Goal: Task Accomplishment & Management: Manage account settings

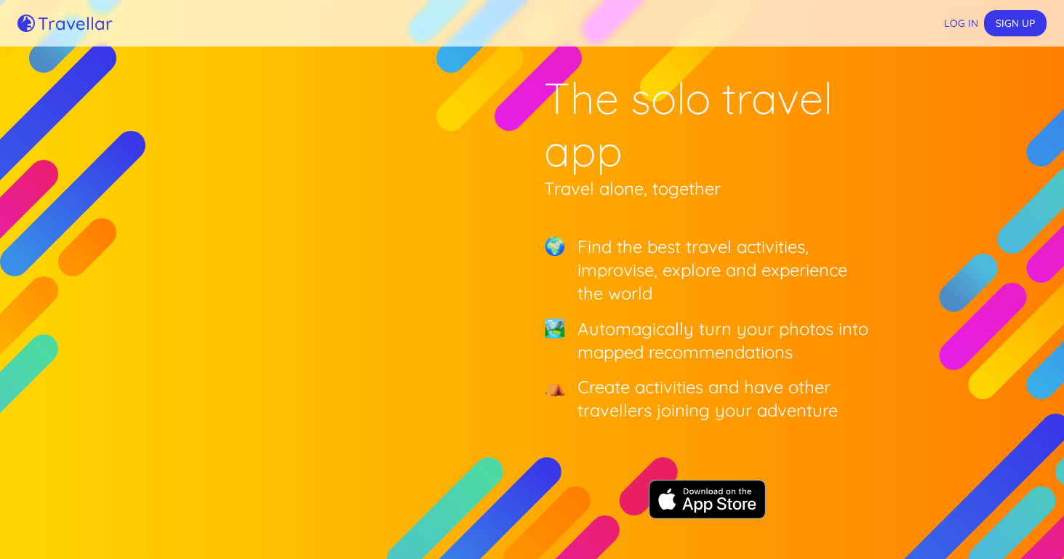
click at [960, 16] on button "Log in" at bounding box center [960, 23] width 47 height 27
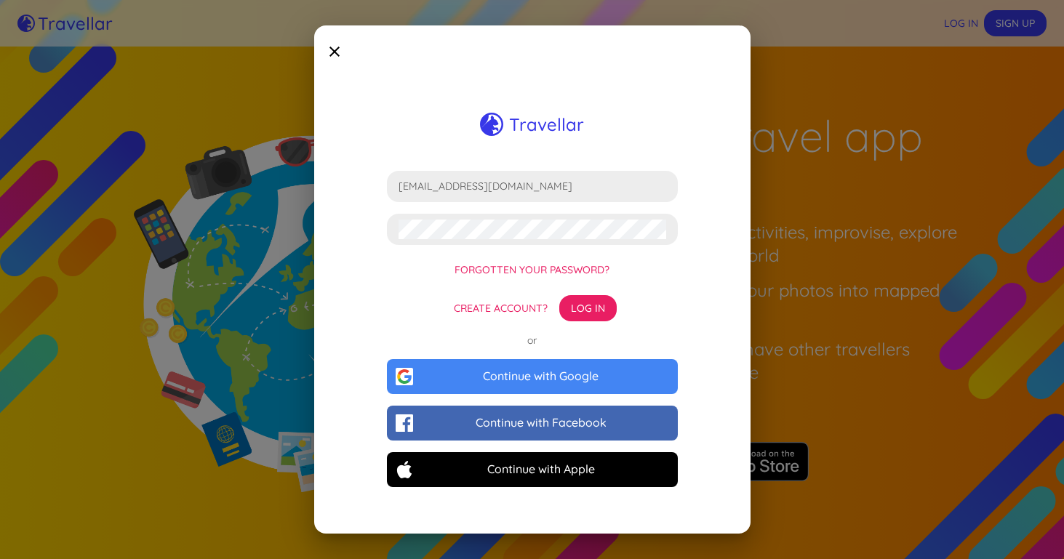
type input "info@knysnacharters.com"
click at [580, 308] on button "Log in" at bounding box center [587, 308] width 57 height 27
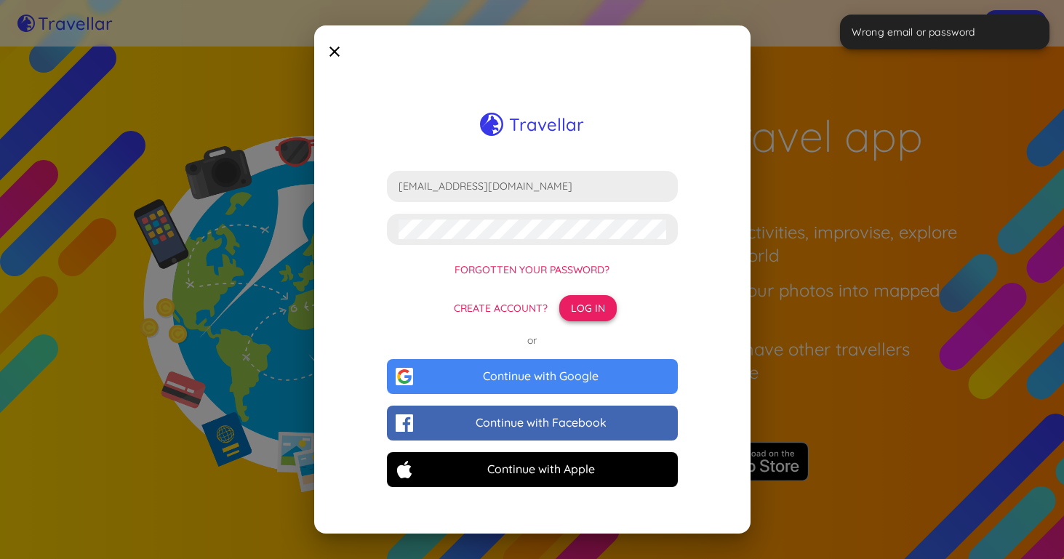
click at [580, 308] on button "Log in" at bounding box center [587, 308] width 57 height 27
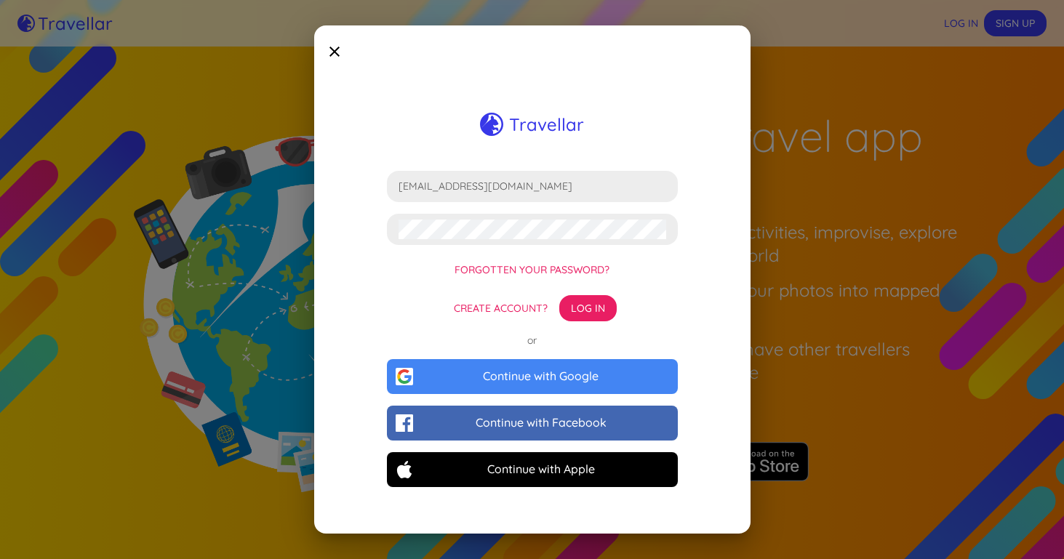
click at [332, 51] on icon at bounding box center [334, 52] width 10 height 10
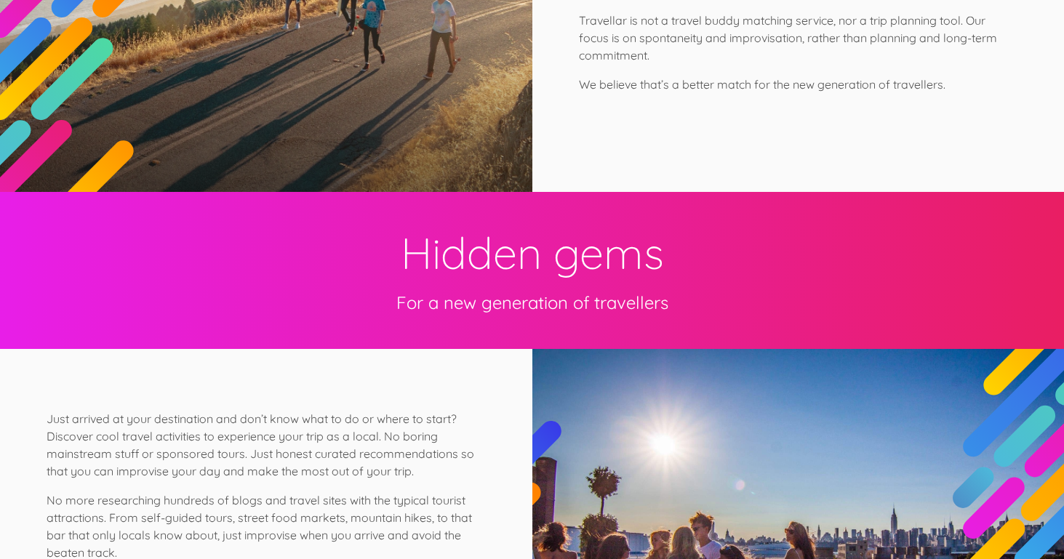
scroll to position [2276, 0]
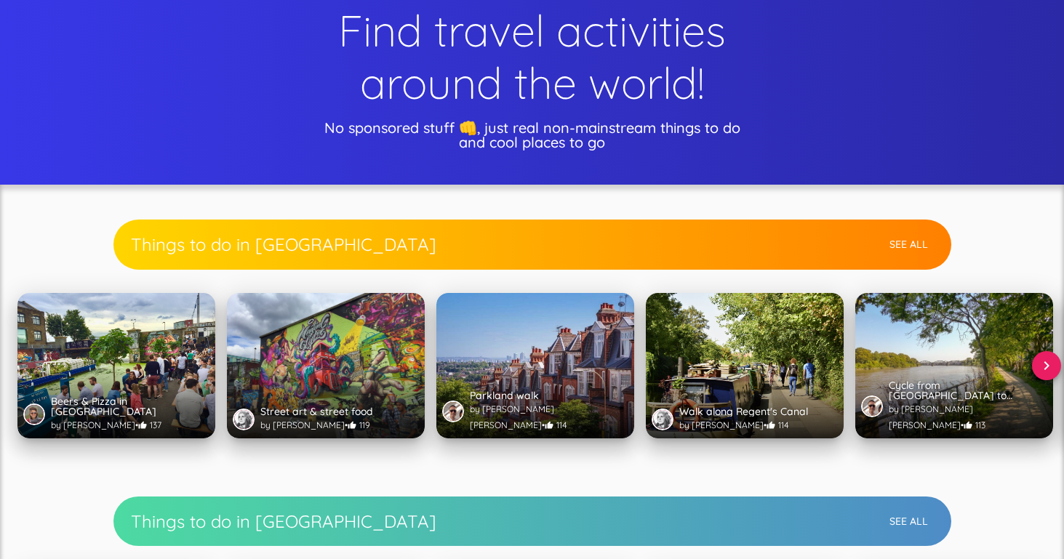
scroll to position [453, 0]
